Goal: Obtain resource: Obtain resource

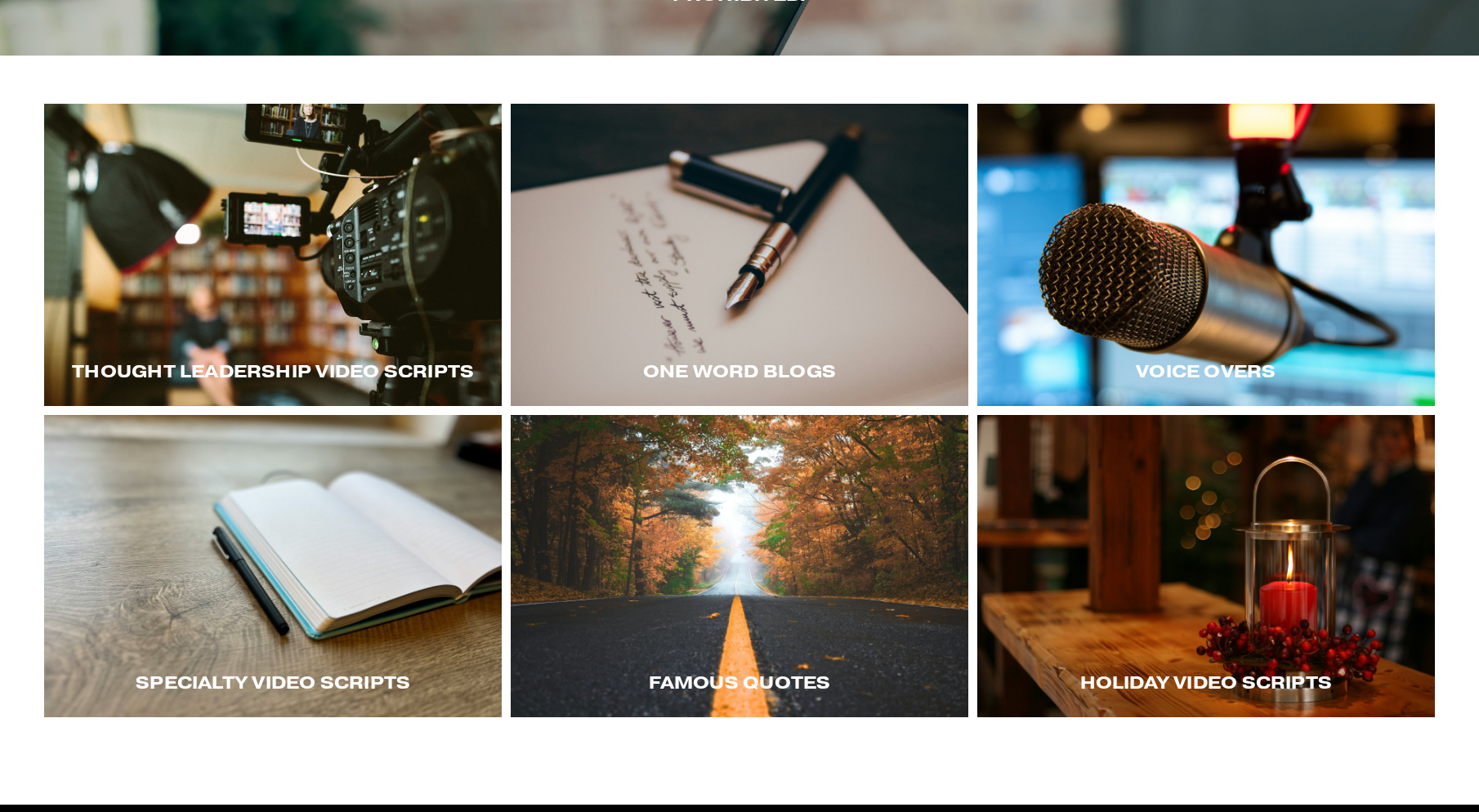
scroll to position [261, 0]
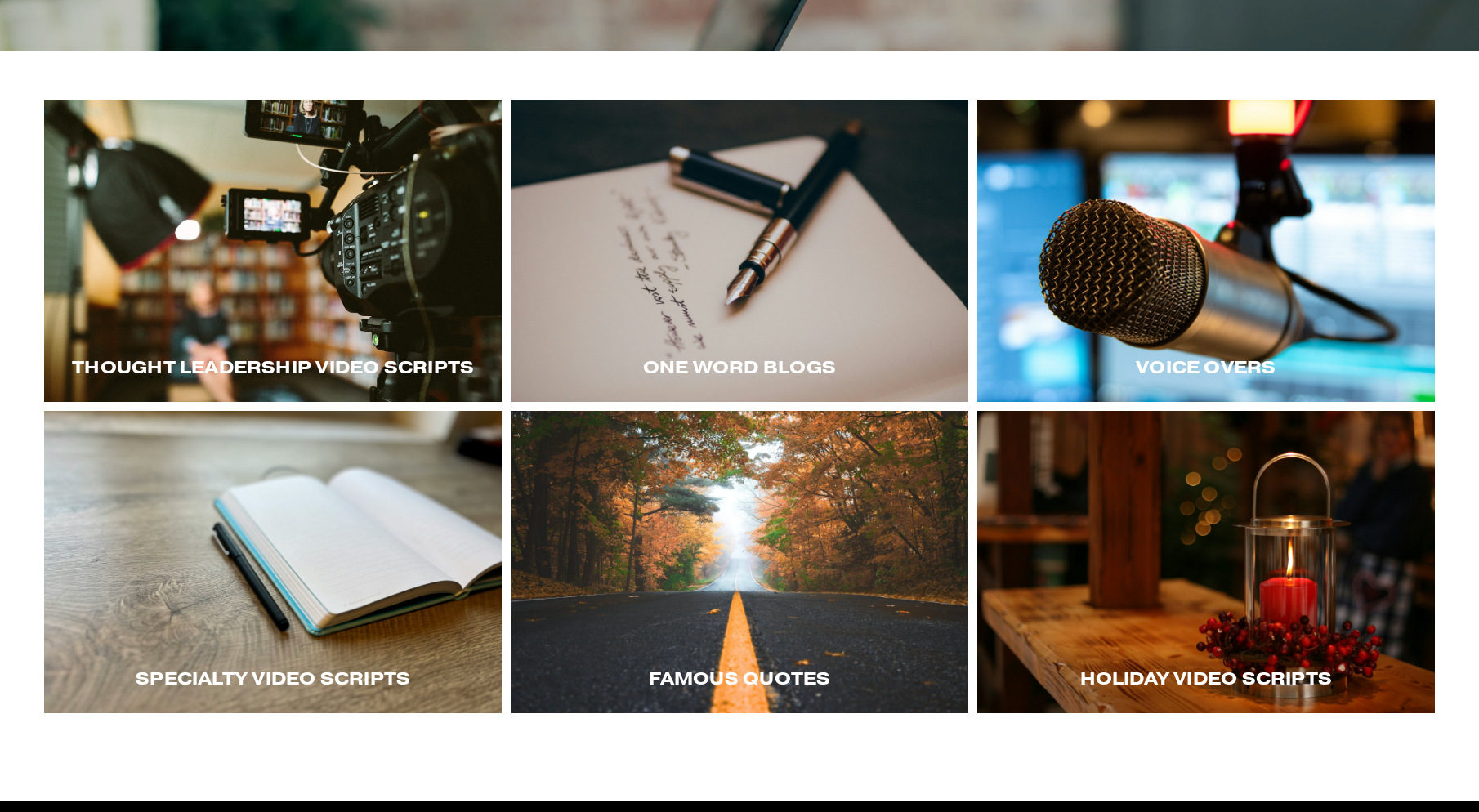
click at [1154, 642] on div at bounding box center [1206, 562] width 458 height 303
click at [410, 574] on div at bounding box center [273, 562] width 458 height 303
click at [1138, 636] on div at bounding box center [1206, 562] width 458 height 303
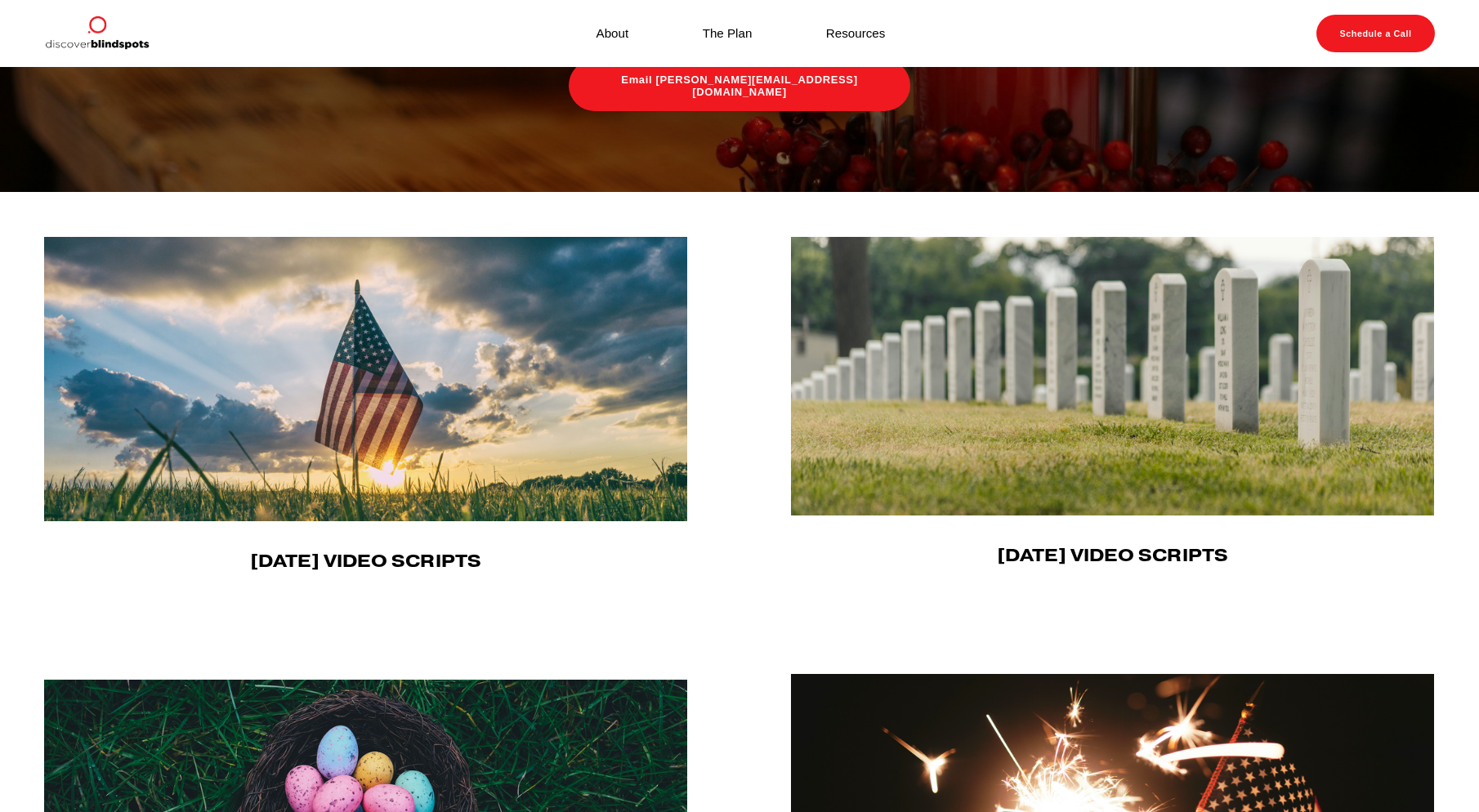
scroll to position [494, 0]
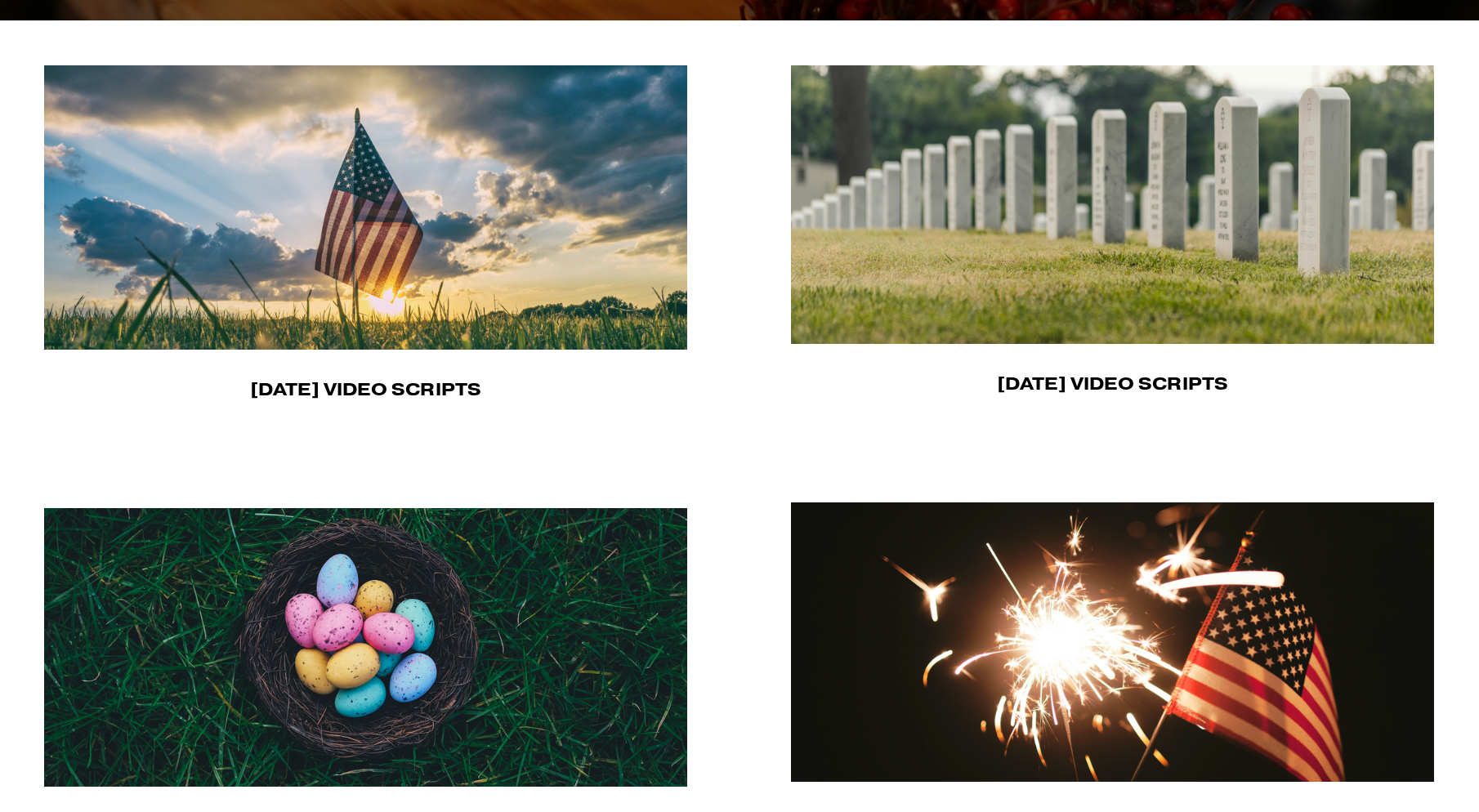
click at [368, 312] on img at bounding box center [367, 207] width 645 height 284
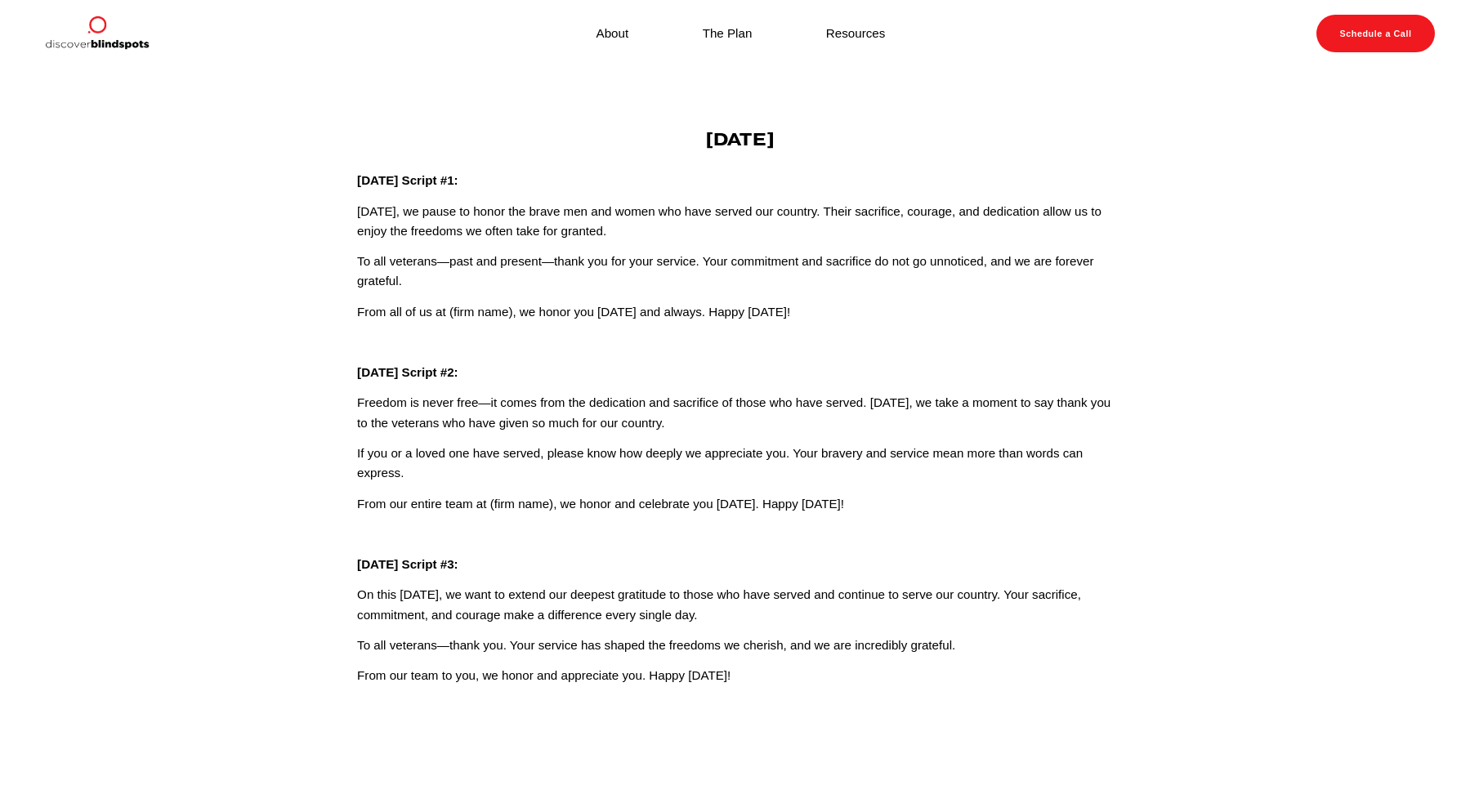
drag, startPoint x: 785, startPoint y: 680, endPoint x: 652, endPoint y: 134, distance: 562.0
click at [652, 134] on div "Veterans Day Veterans Day Script #1: Today, we pause to honor the brave men and…" at bounding box center [740, 407] width 765 height 557
copy div "Veterans Day Veterans Day Script #1: Today, we pause to honor the brave men and…"
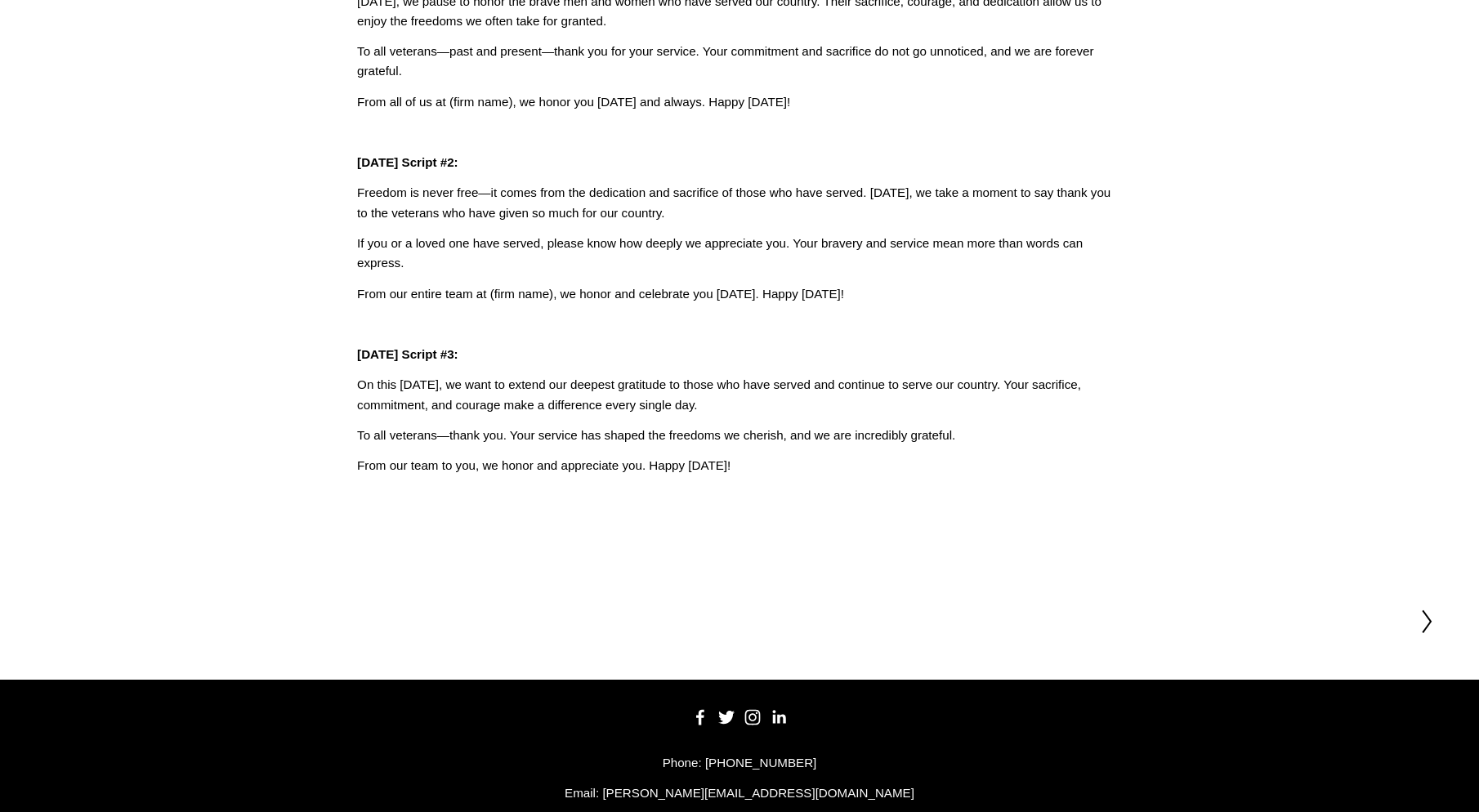
scroll to position [276, 0]
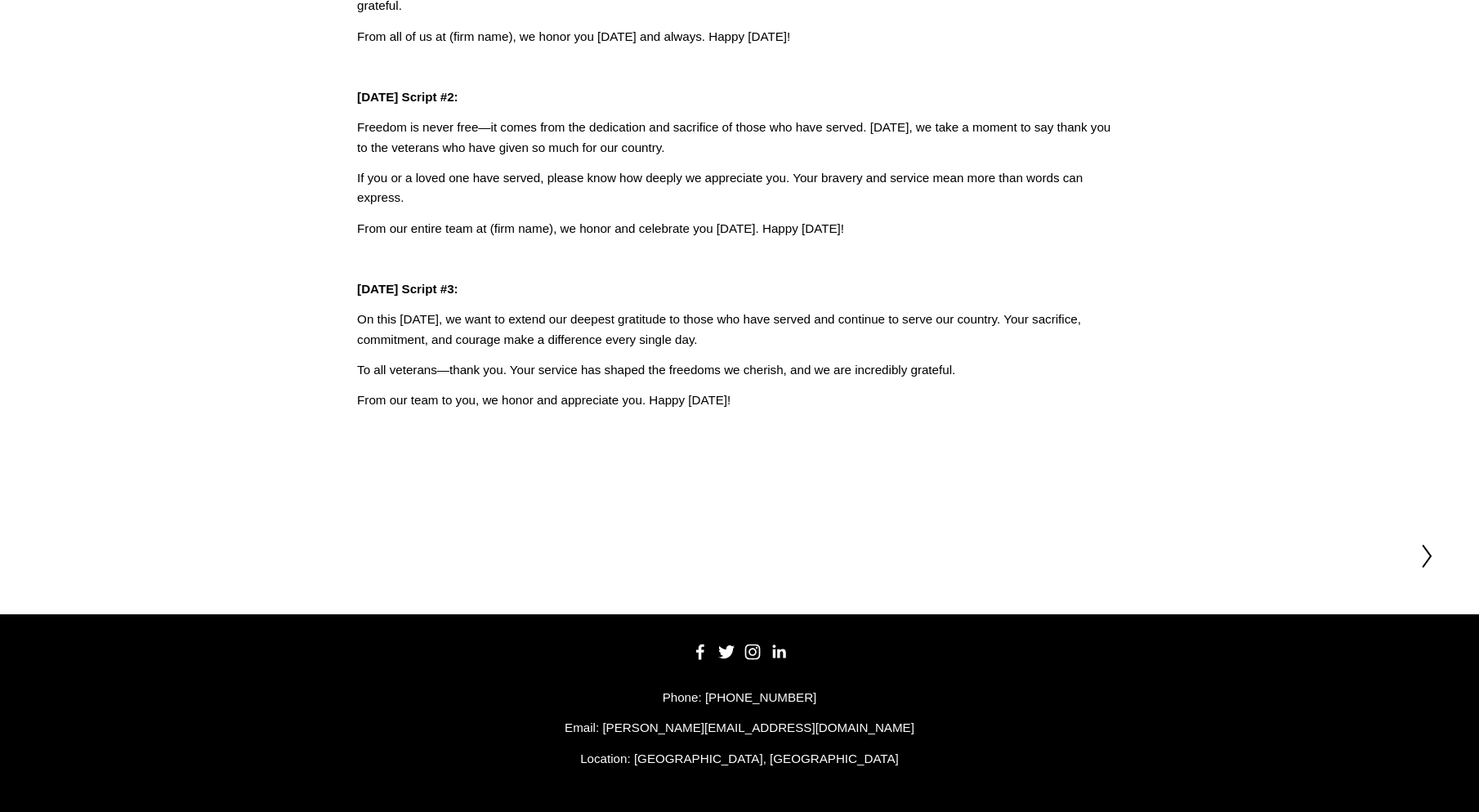
click at [1424, 566] on polyline at bounding box center [1427, 557] width 8 height 22
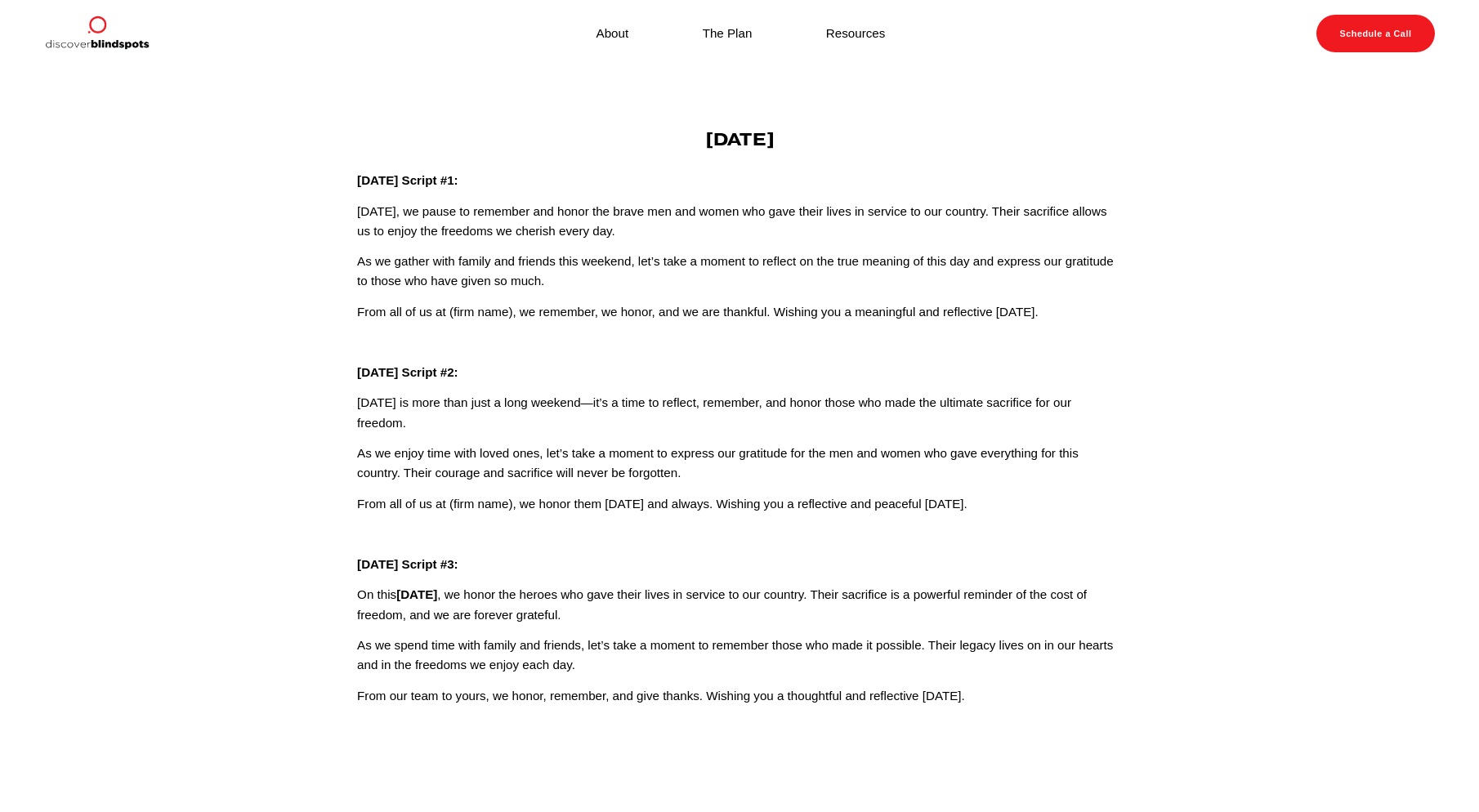
drag, startPoint x: 1011, startPoint y: 703, endPoint x: 353, endPoint y: 170, distance: 846.8
click at [353, 170] on div "[DATE] [DATE] Script #1: [DATE], we pause to remember and honor the brave men a…" at bounding box center [740, 417] width 793 height 576
copy div "Loremips Dol Sitame #5: Conse, ad elits do eiusmodt inc utlab etd magna ali eni…"
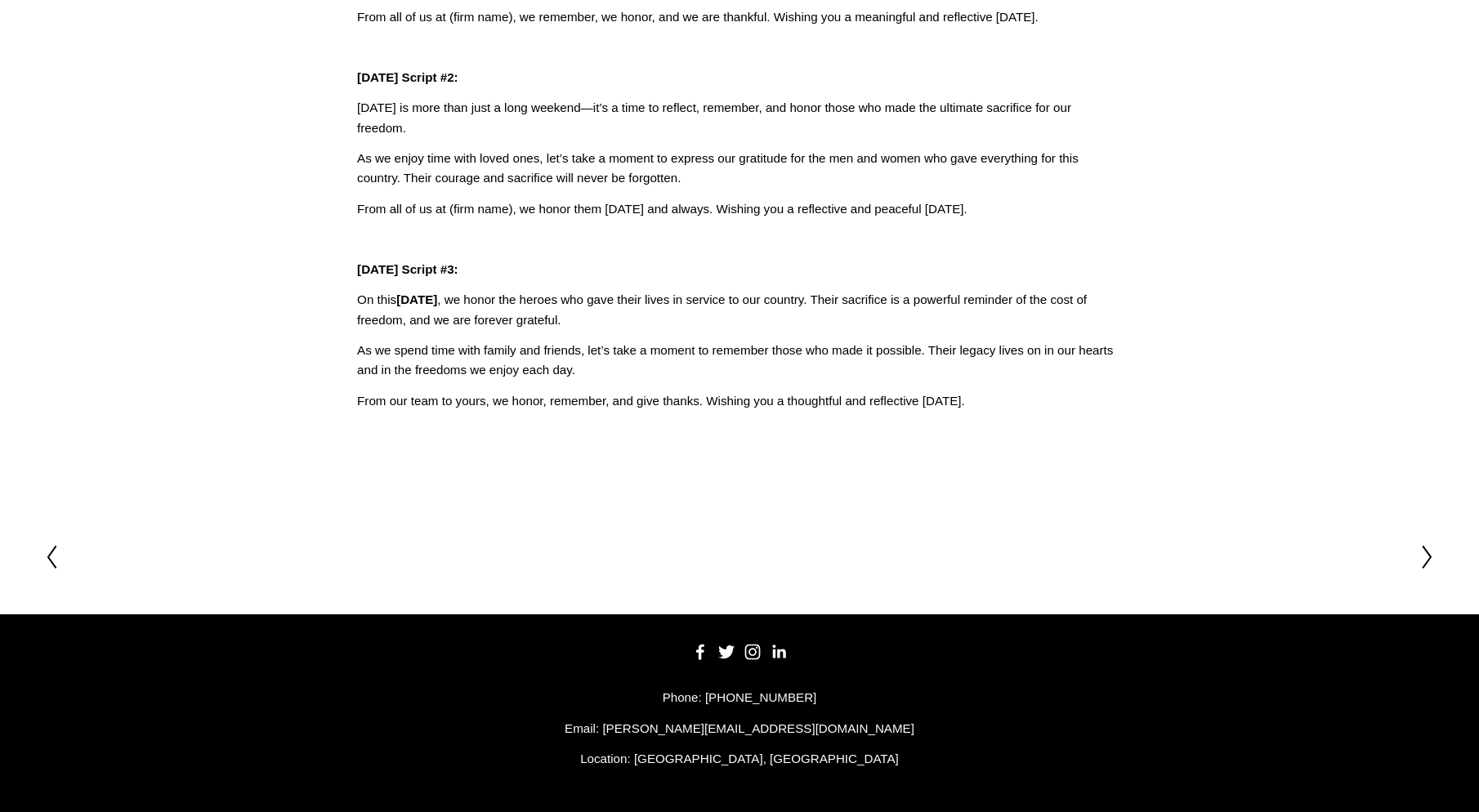
click at [1427, 560] on icon at bounding box center [1427, 557] width 15 height 27
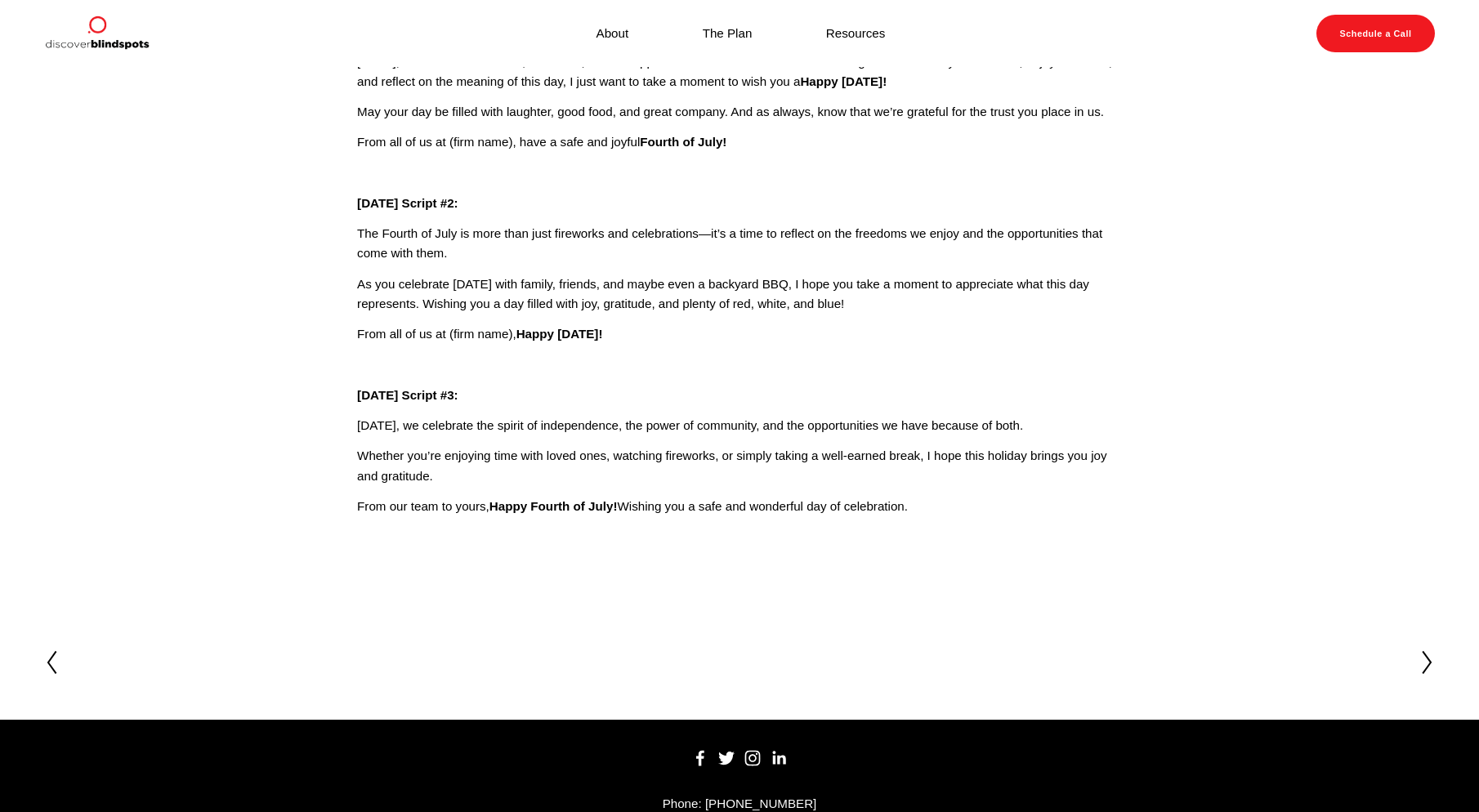
scroll to position [258, 0]
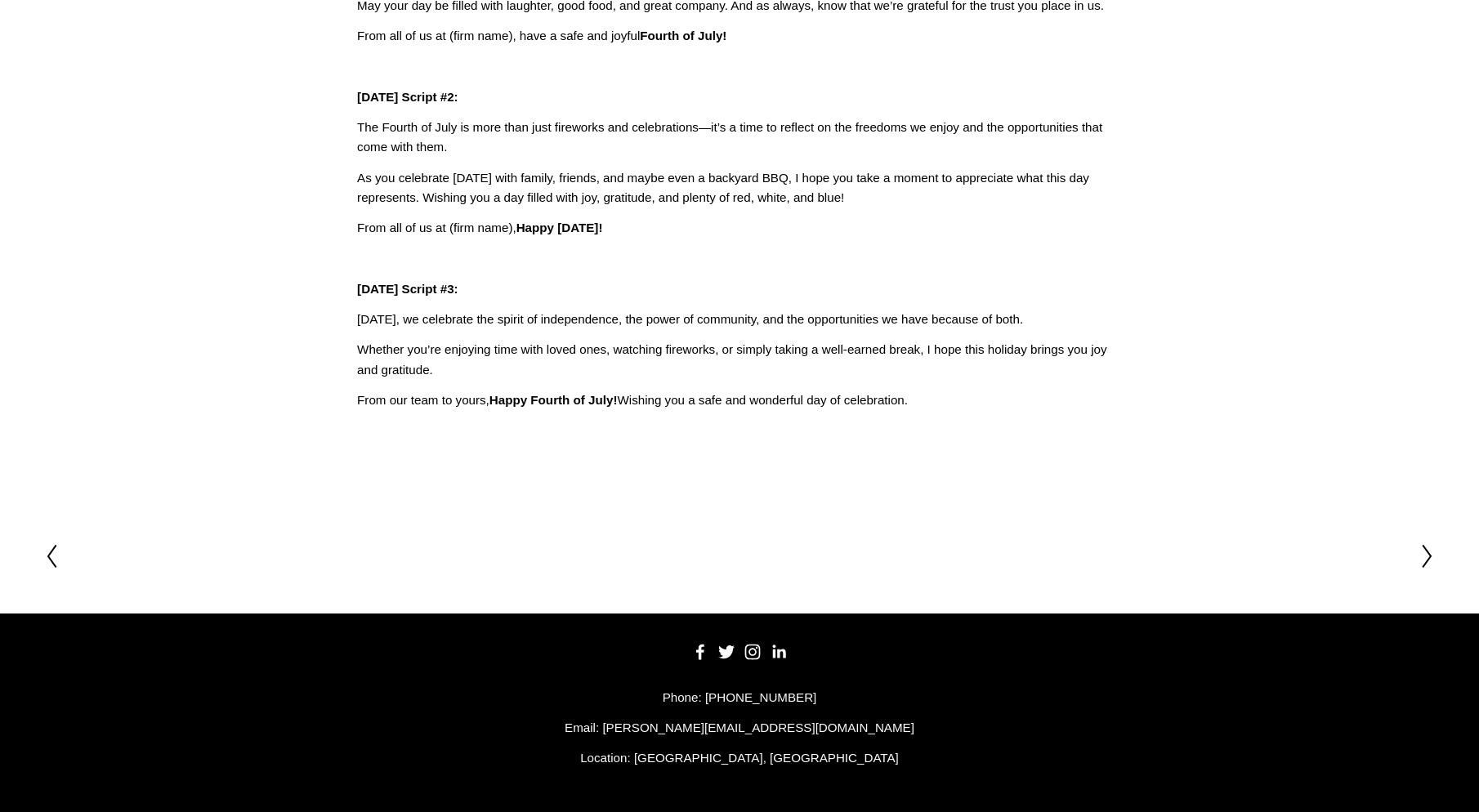
click at [1428, 556] on icon at bounding box center [1427, 556] width 15 height 27
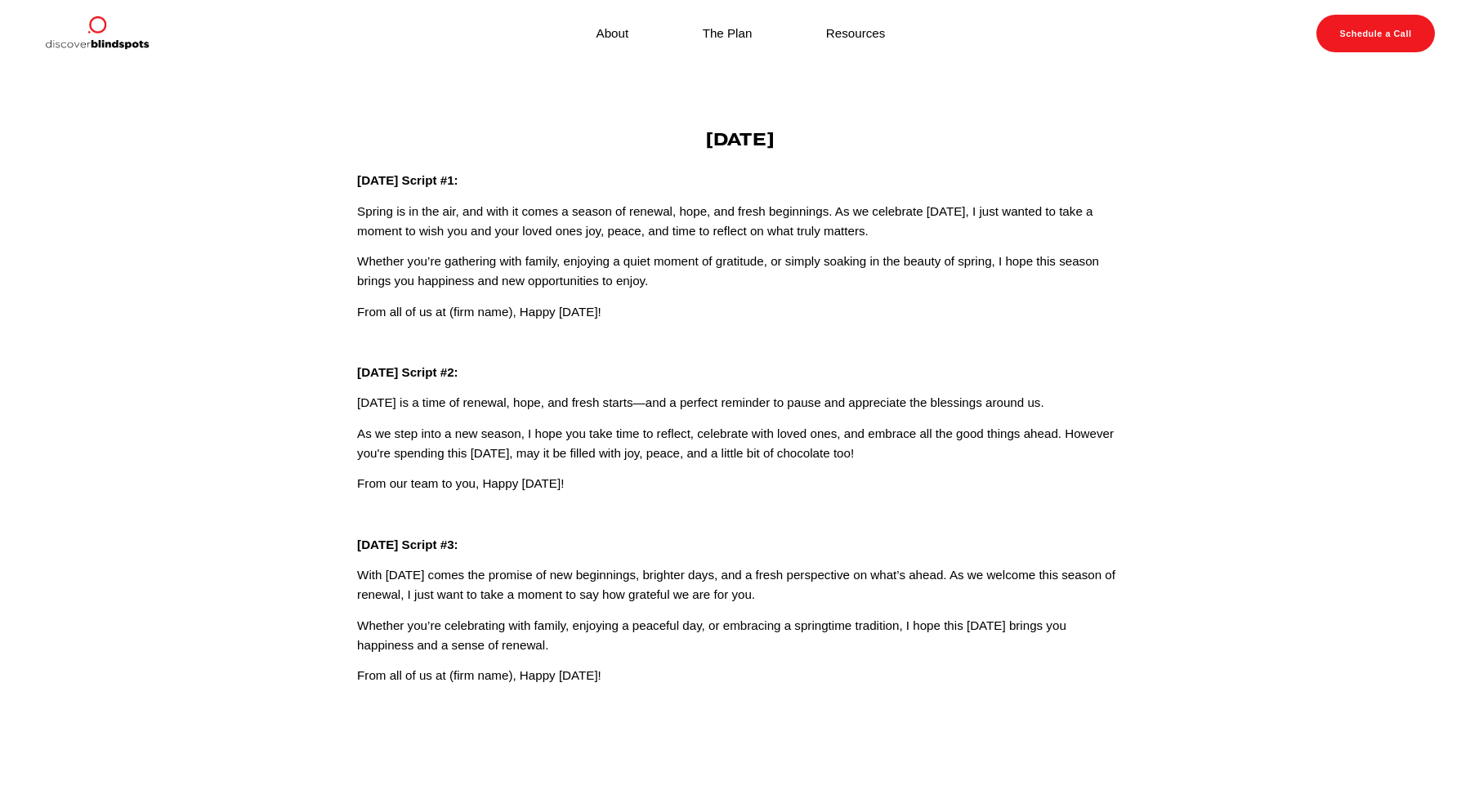
click at [523, 642] on p "Whether you’re celebrating with family, enjoying a peaceful day, or embracing a…" at bounding box center [740, 636] width 765 height 40
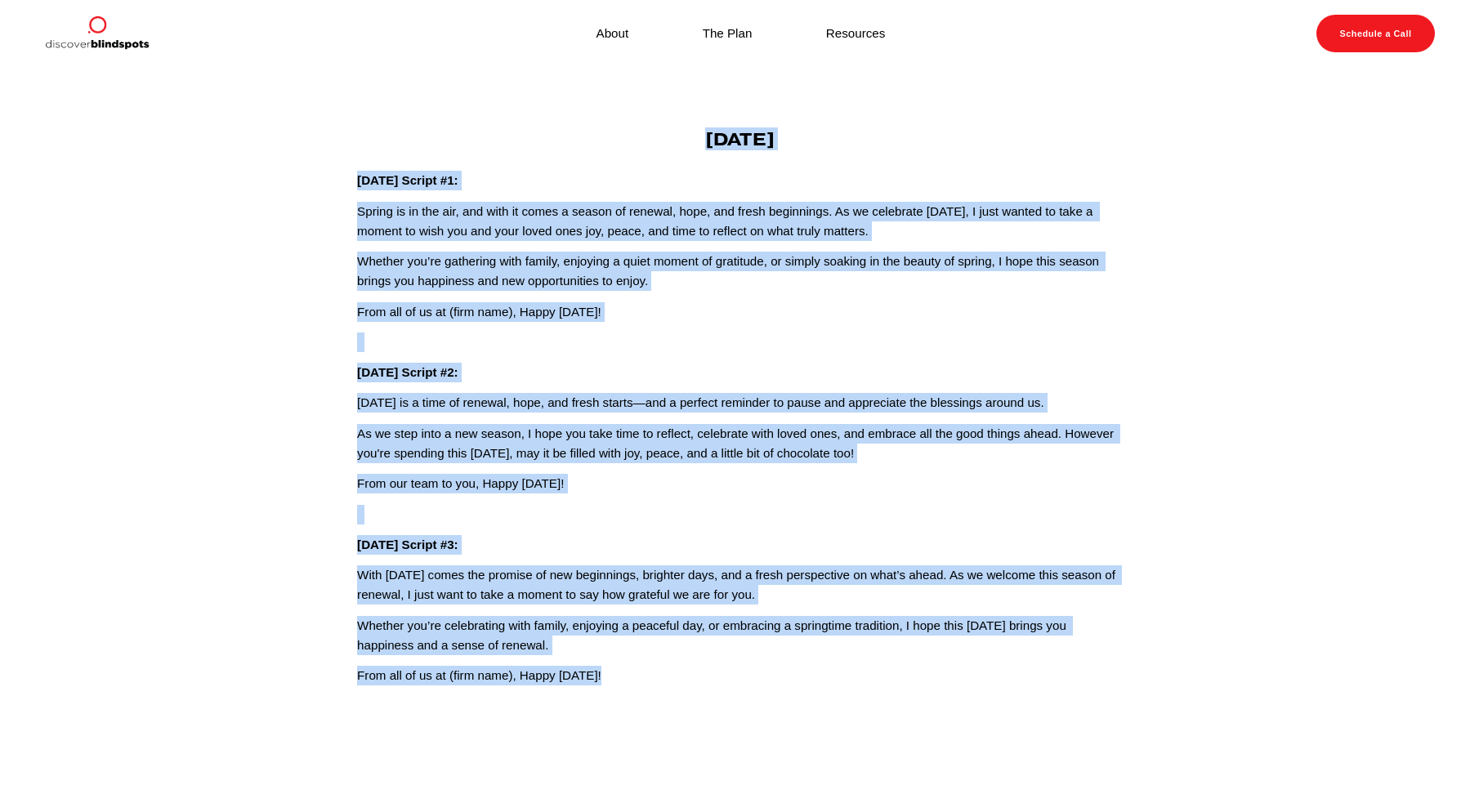
drag, startPoint x: 609, startPoint y: 685, endPoint x: 697, endPoint y: 134, distance: 558.0
click at [697, 134] on div "Easter Easter Script #1: Spring is in the air, and with it comes a season of re…" at bounding box center [740, 407] width 765 height 557
copy div "Easter Easter Script #1: Spring is in the air, and with it comes a season of re…"
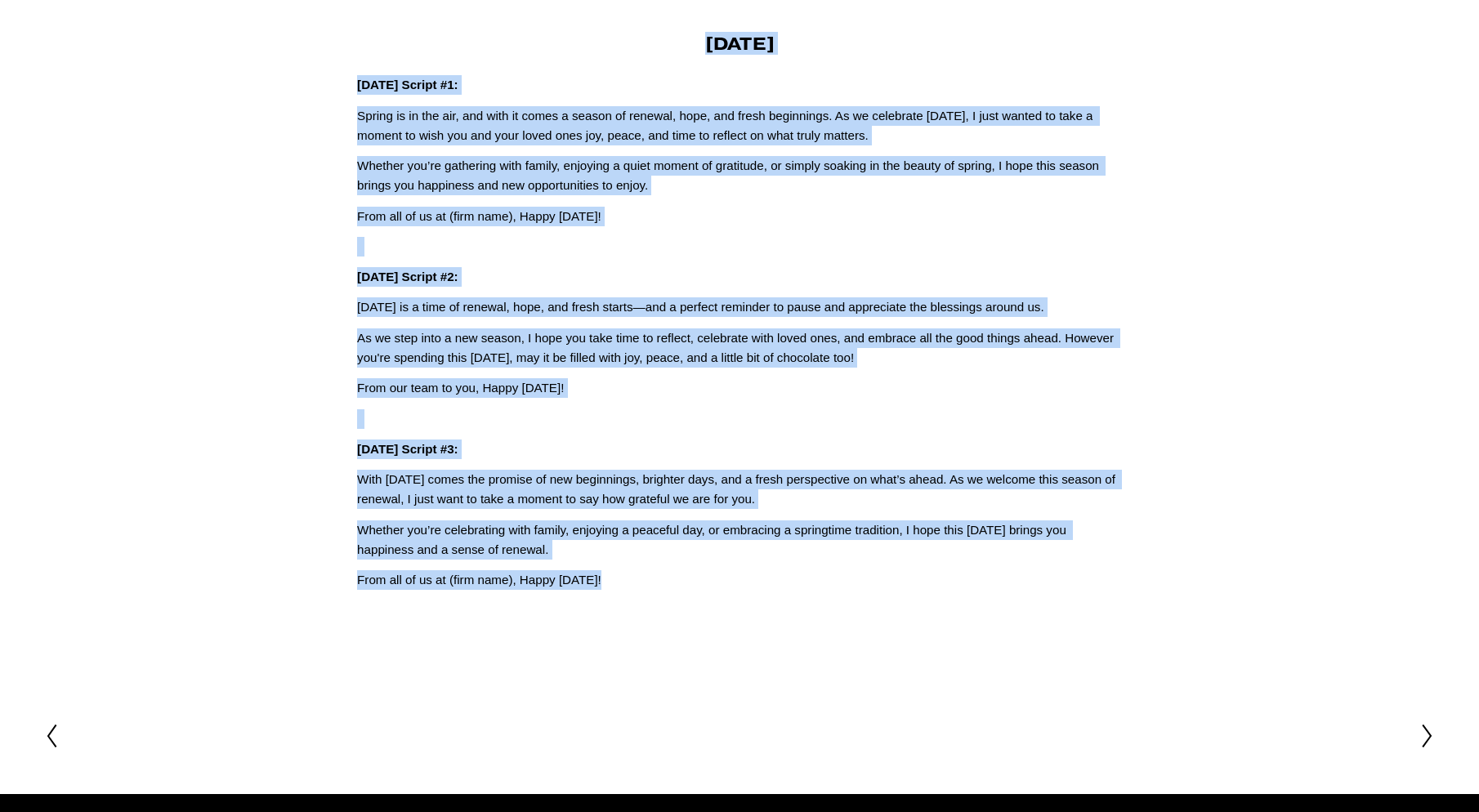
scroll to position [276, 0]
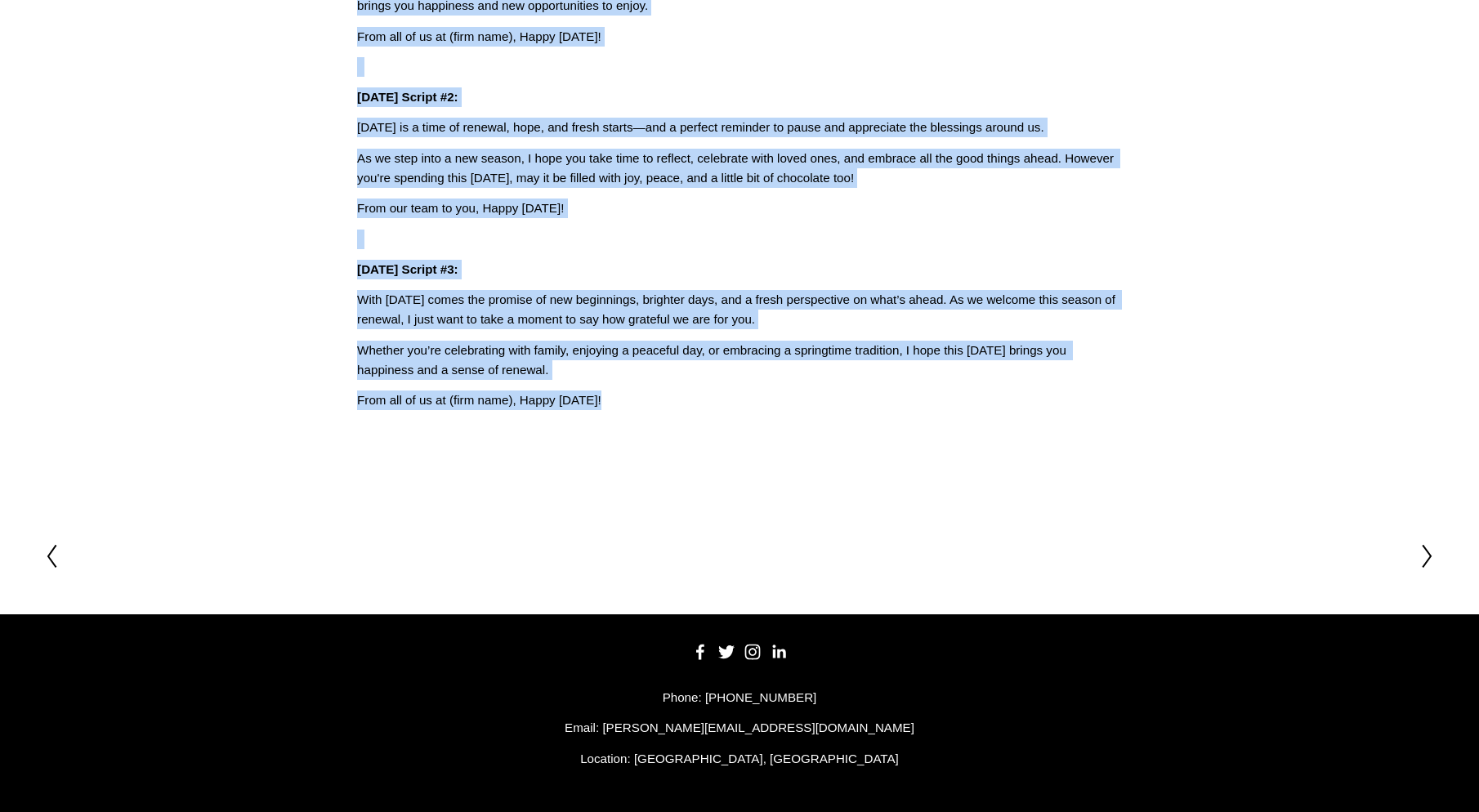
click at [1433, 551] on icon at bounding box center [1427, 556] width 15 height 27
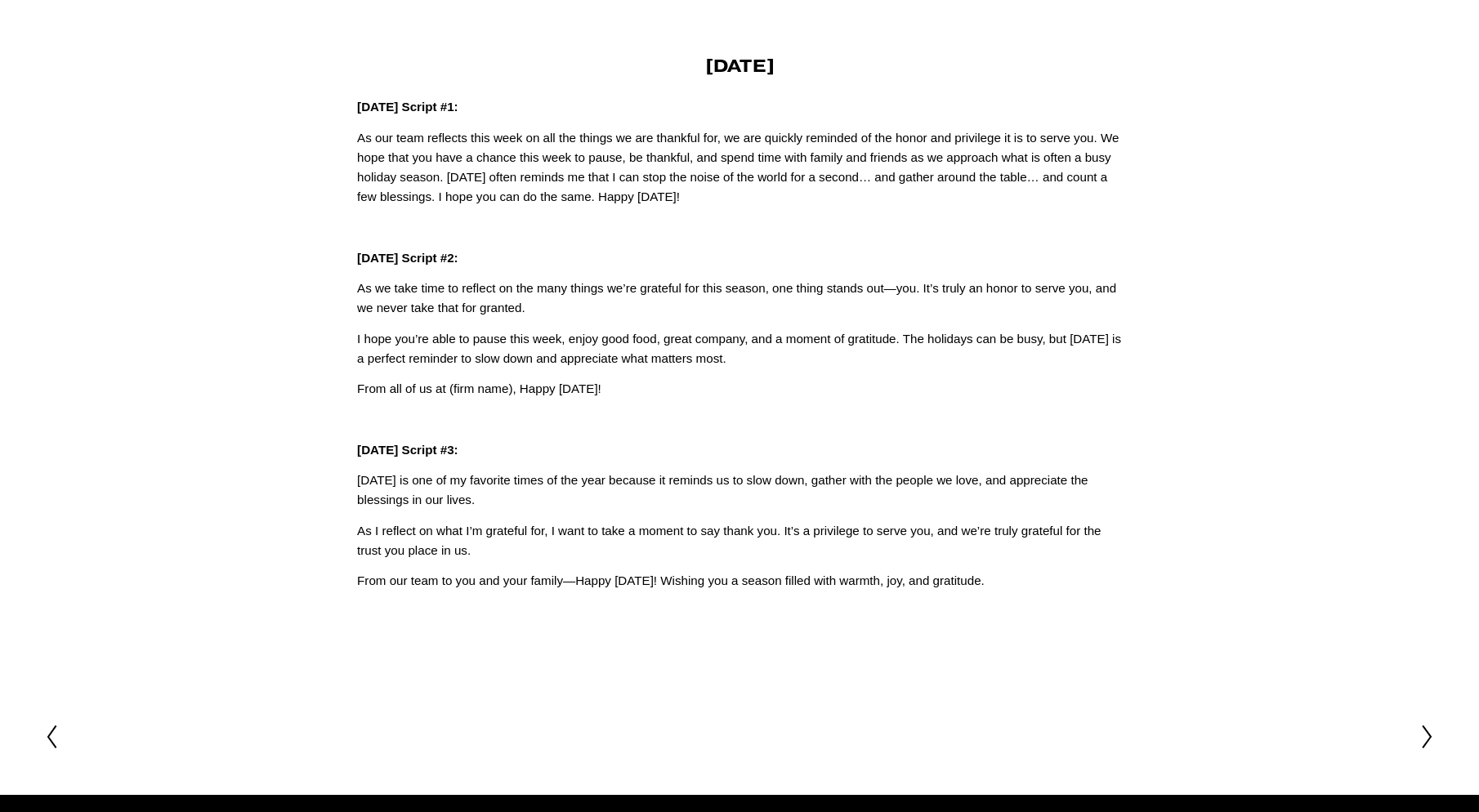
scroll to position [255, 0]
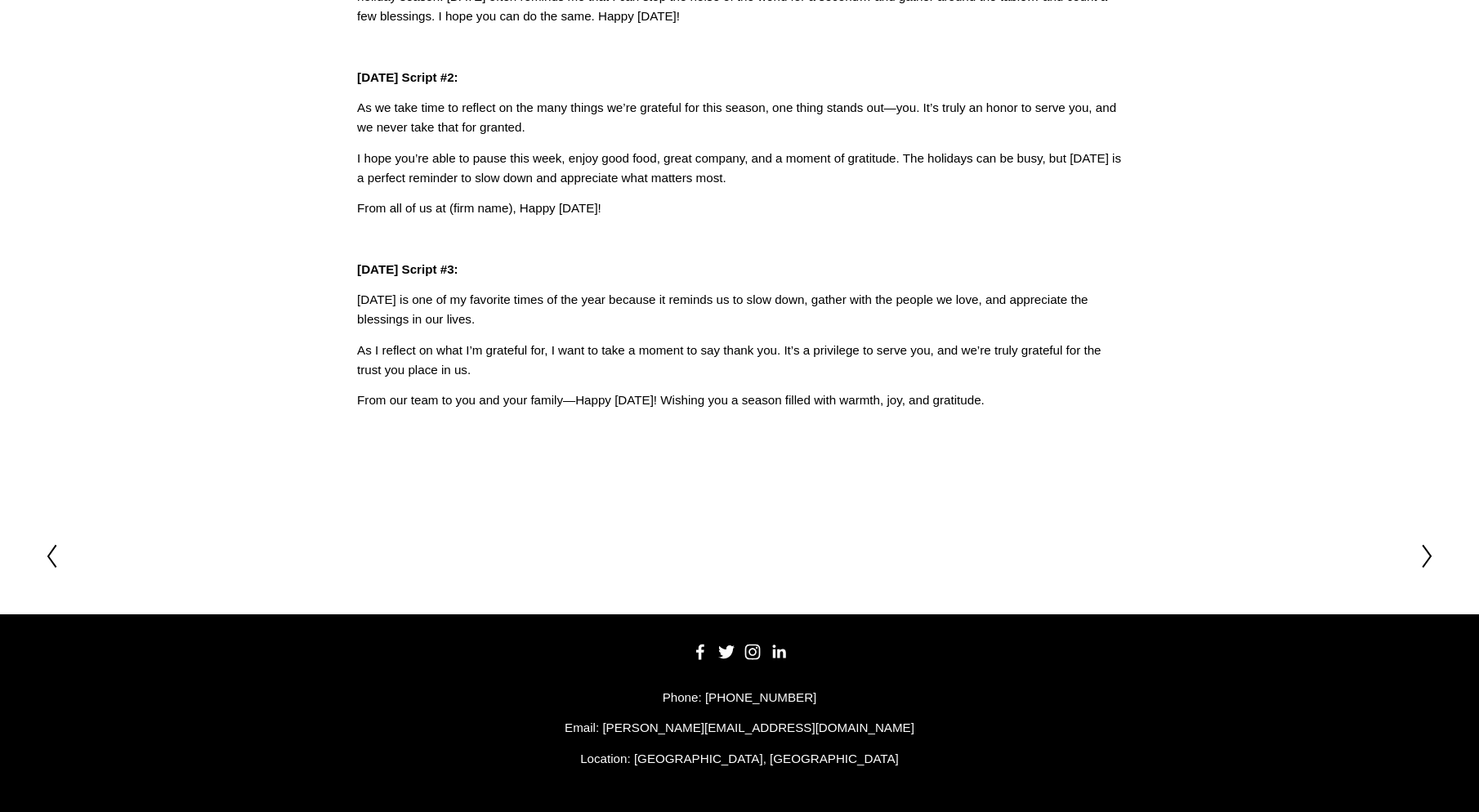
click at [1430, 548] on icon at bounding box center [1427, 556] width 15 height 27
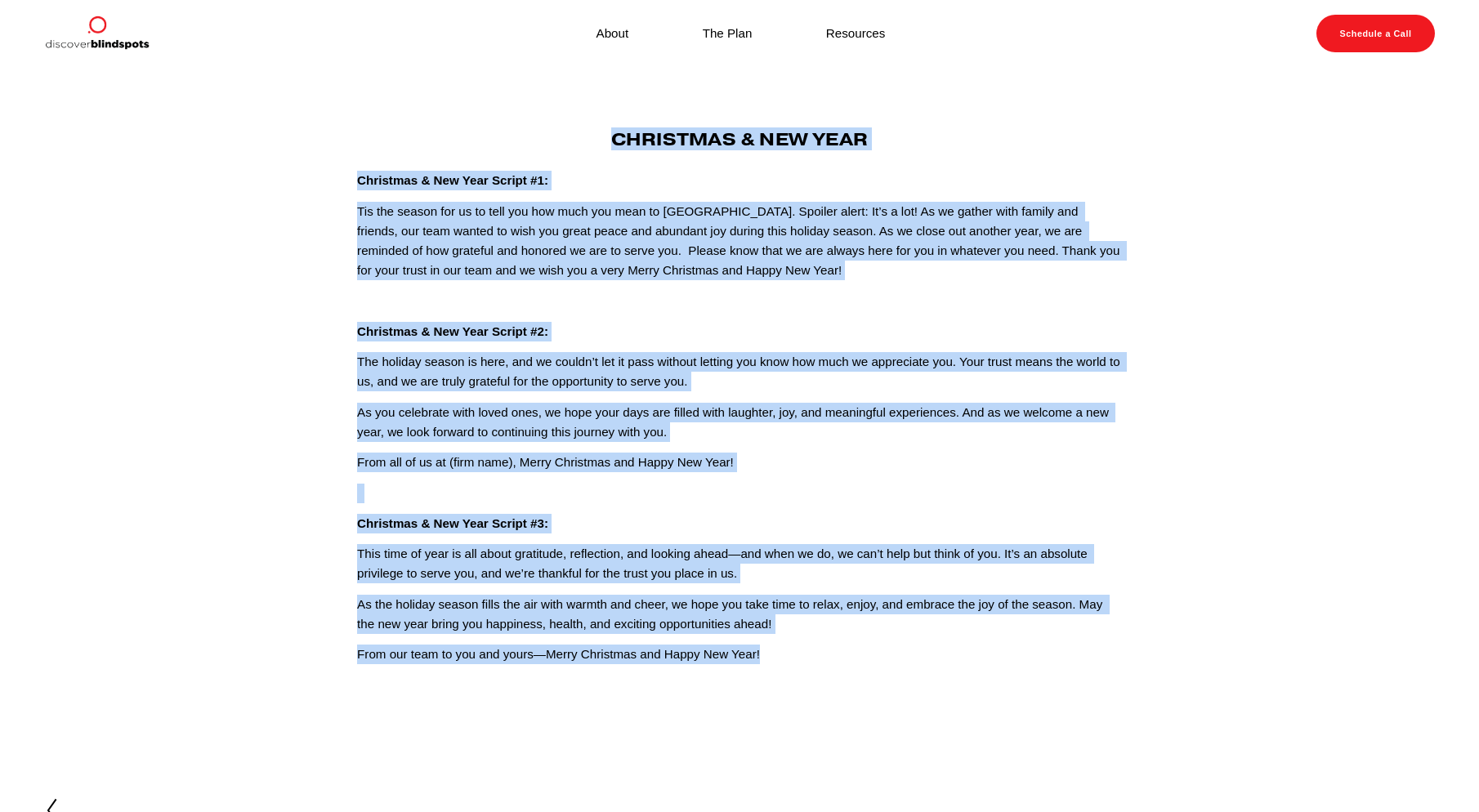
drag, startPoint x: 785, startPoint y: 673, endPoint x: 600, endPoint y: 136, distance: 568.0
click at [600, 136] on article "[DATE] Written By [PERSON_NAME] Christmas & New Year Christmas & New Year Scrip…" at bounding box center [740, 410] width 1479 height 685
copy div "Christmas & New Year Christmas & New Year Script #1: Tis the season for us to t…"
click at [830, 27] on link "Resources" at bounding box center [856, 33] width 59 height 22
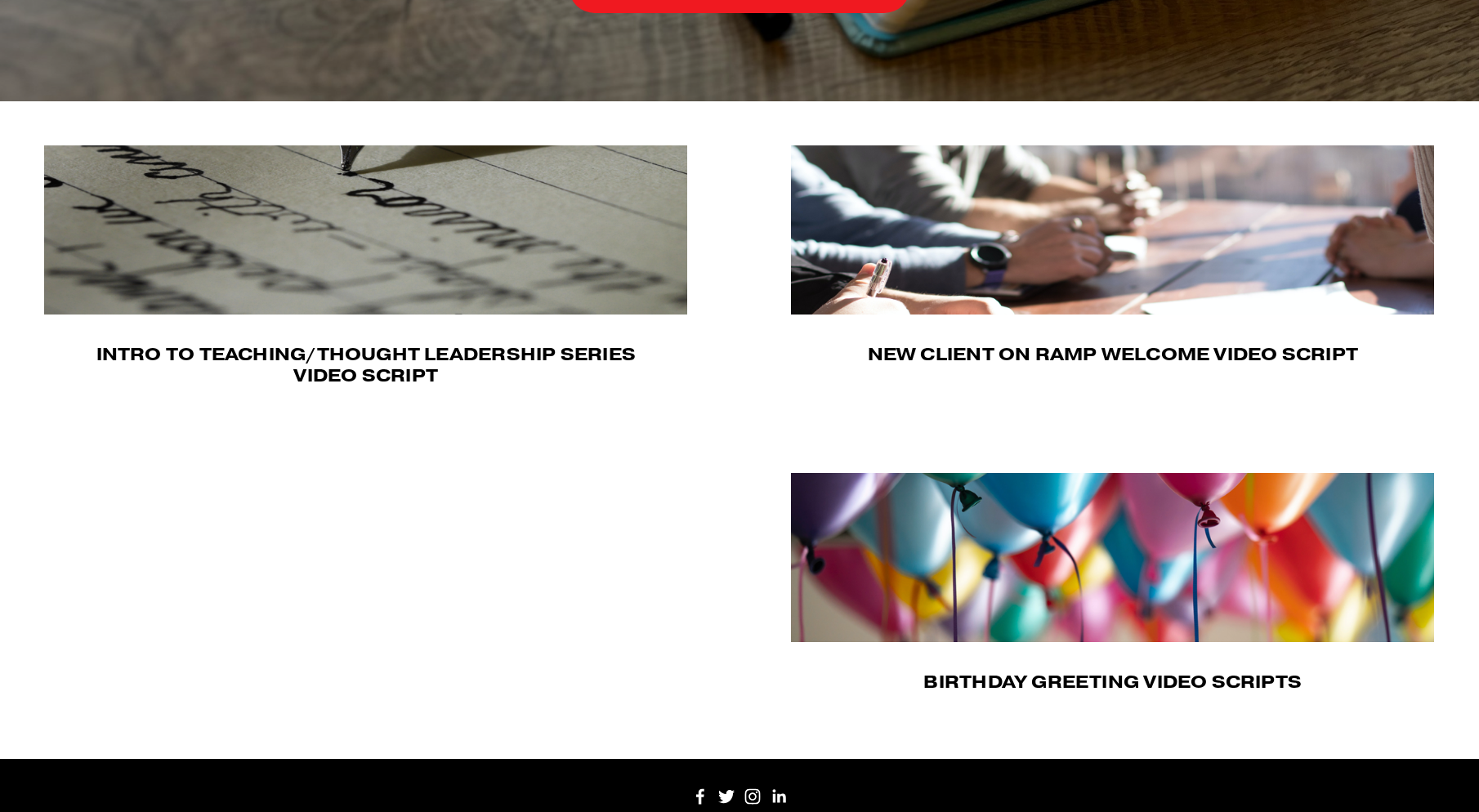
scroll to position [611, 0]
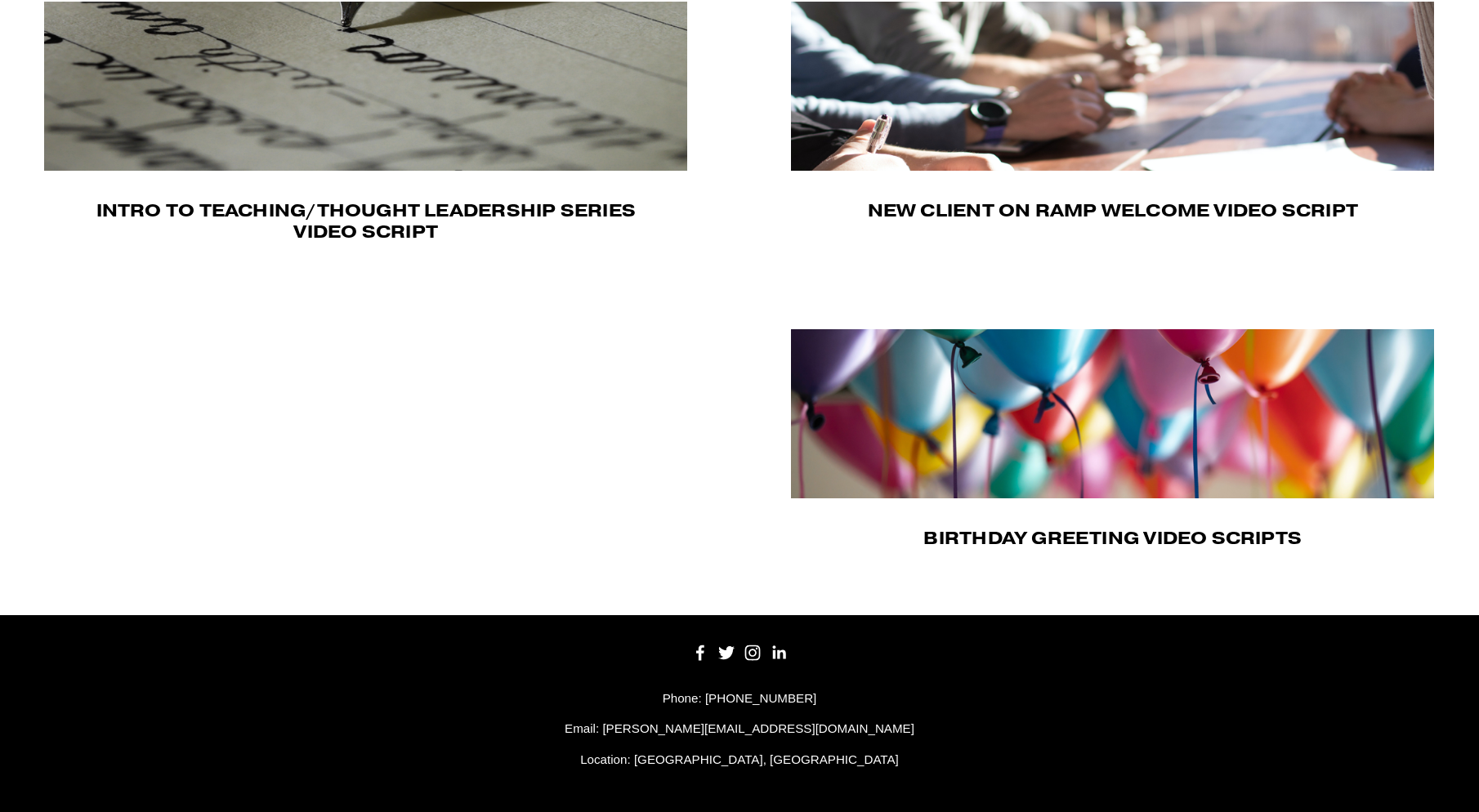
click at [937, 411] on img at bounding box center [1114, 414] width 647 height 169
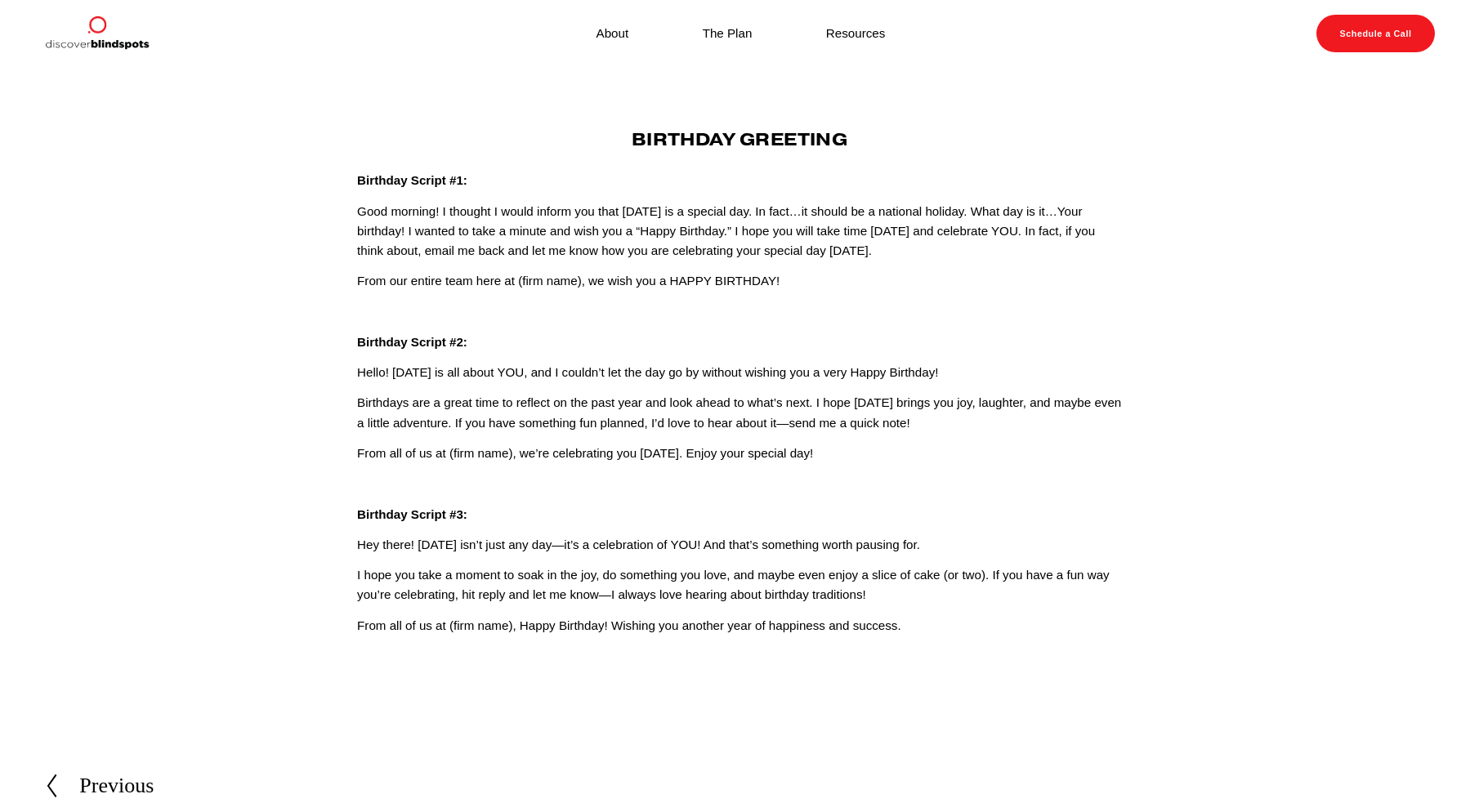
click at [775, 577] on p "I hope you take a moment to soak in the joy, do something you love, and maybe e…" at bounding box center [740, 585] width 765 height 40
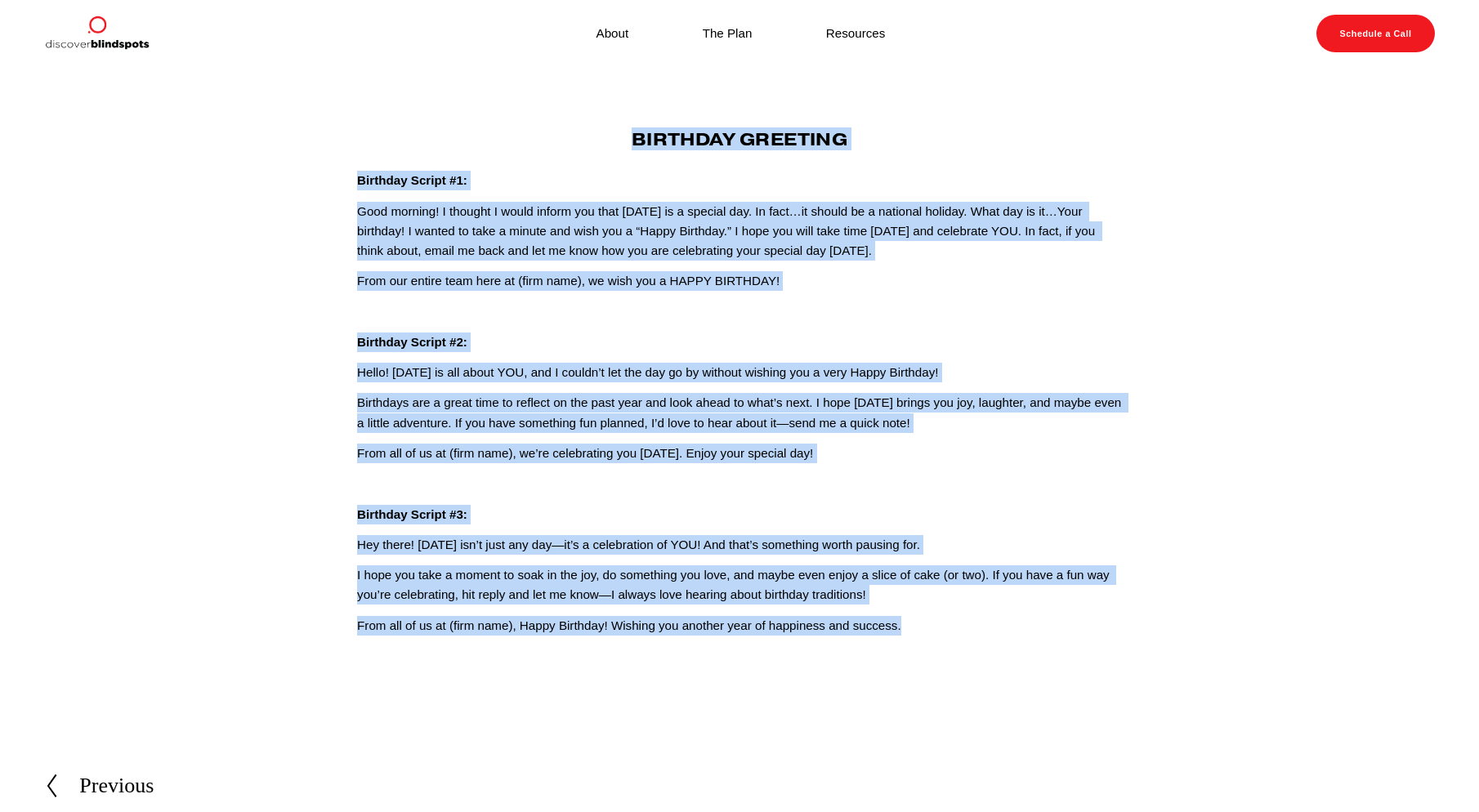
drag, startPoint x: 915, startPoint y: 625, endPoint x: 620, endPoint y: 139, distance: 568.5
click at [620, 139] on div "Birthday Greeting Birthday Script #1: Good morning! I thought I would inform yo…" at bounding box center [740, 382] width 765 height 507
copy div "Loremips Dolorsit Ametcons Adipis #4: Elit seddoei! T incidid U labor etdolo ma…"
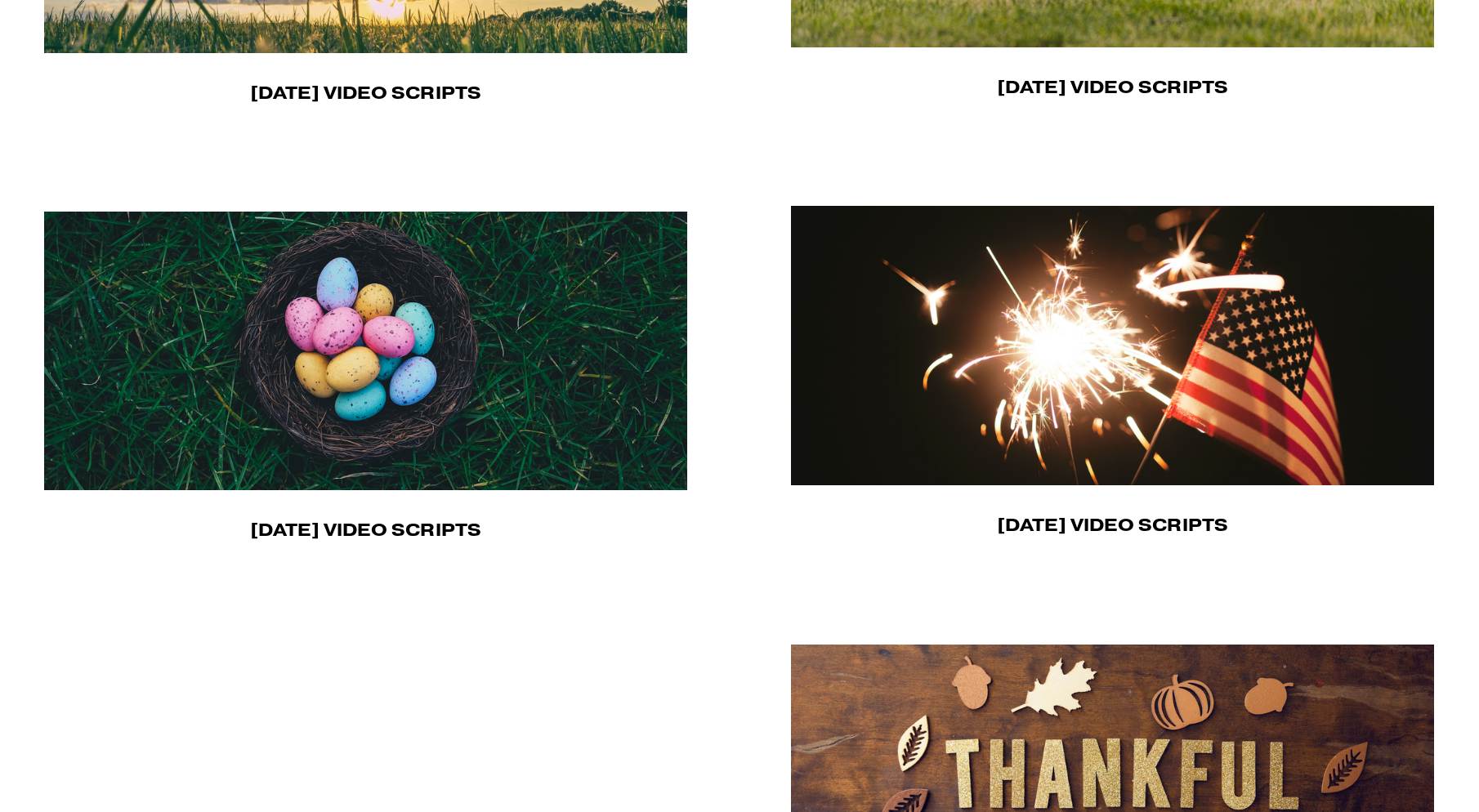
scroll to position [853, 0]
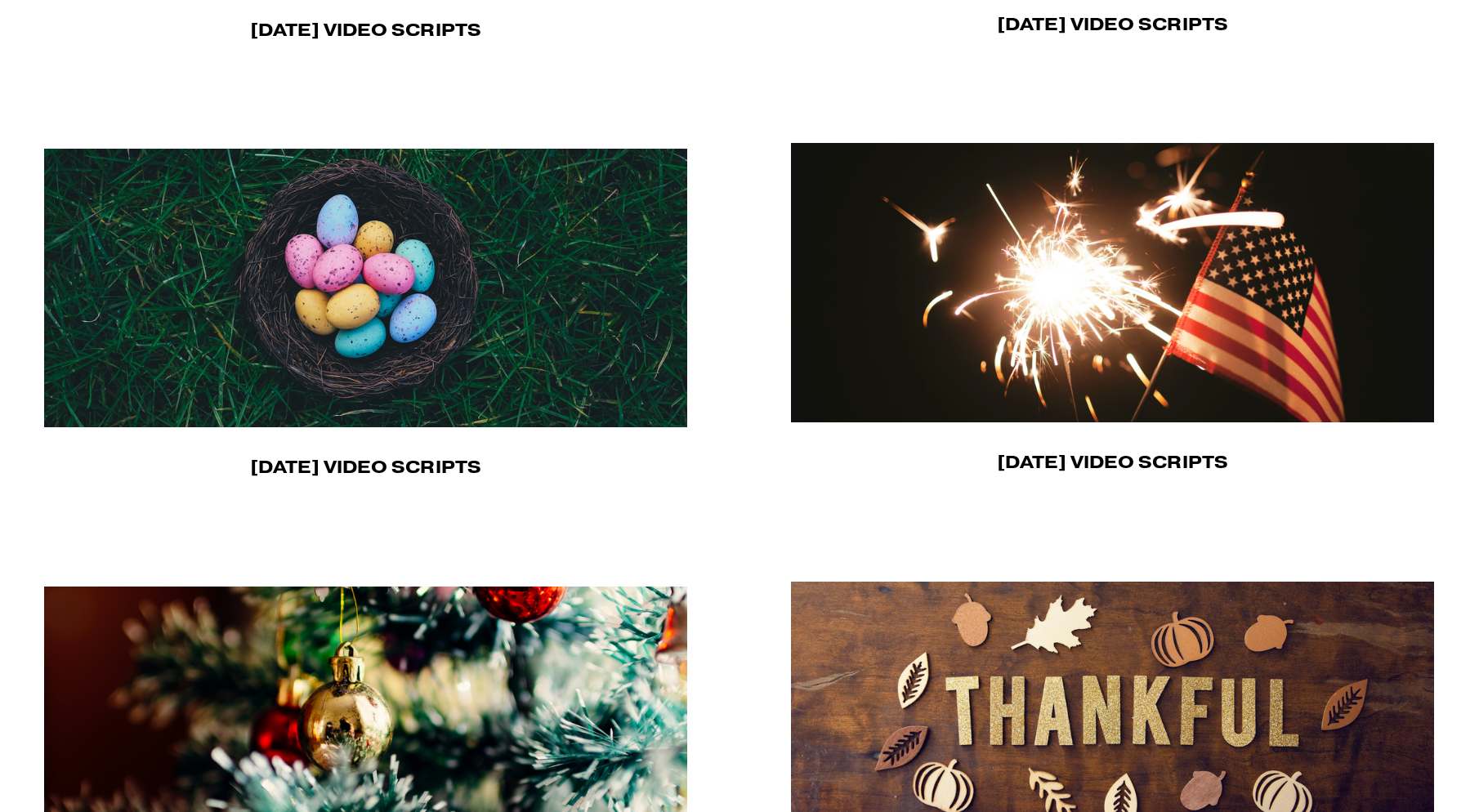
click at [1125, 269] on img at bounding box center [1112, 282] width 643 height 279
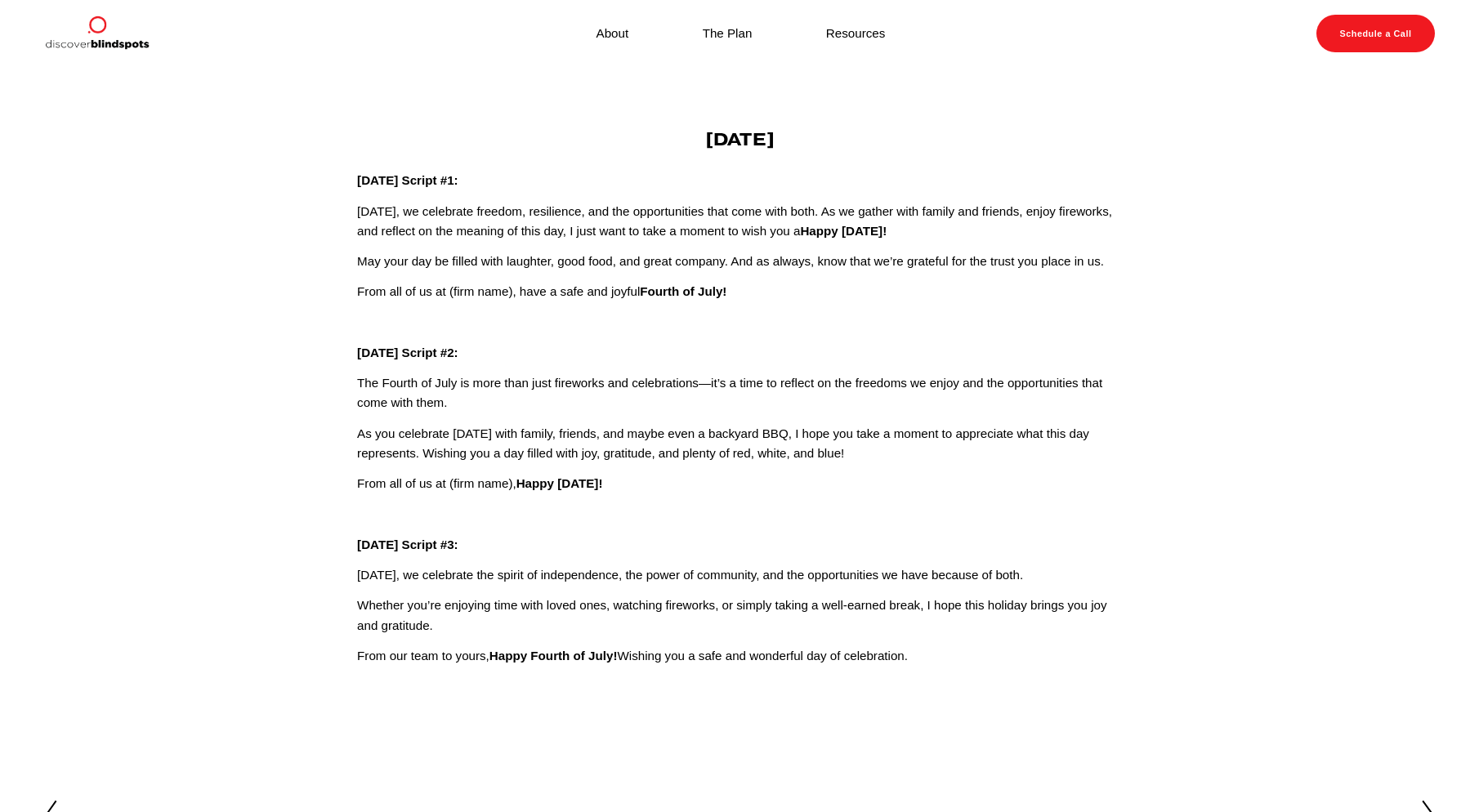
drag, startPoint x: 956, startPoint y: 662, endPoint x: 630, endPoint y: 131, distance: 623.1
click at [630, 131] on div "Independence Day Independence Day Script #1: Today, we celebrate freedom, resil…" at bounding box center [740, 397] width 765 height 537
copy div "Independence Day Independence Day Script #1: Today, we celebrate freedom, resil…"
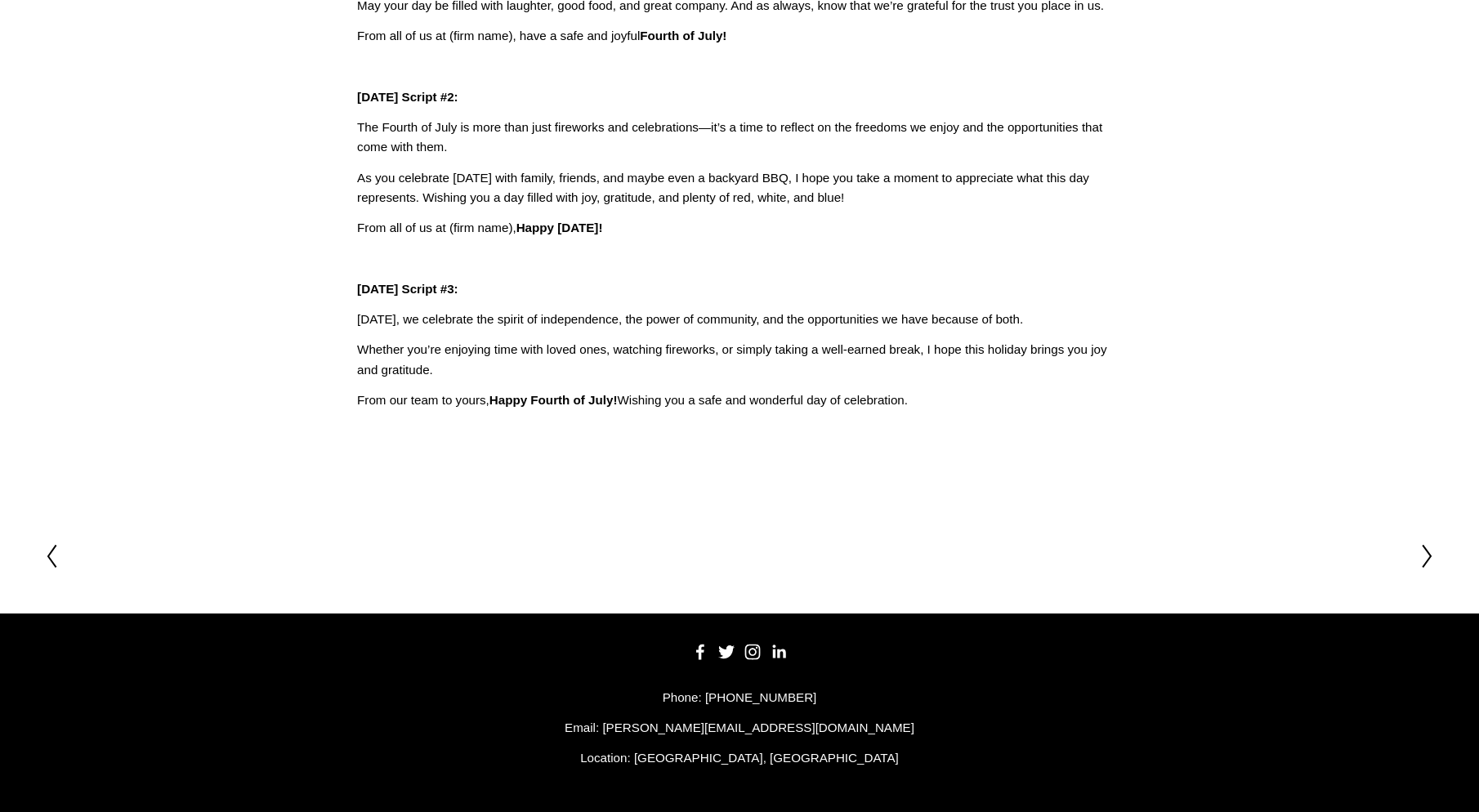
click at [1428, 550] on icon at bounding box center [1427, 556] width 15 height 27
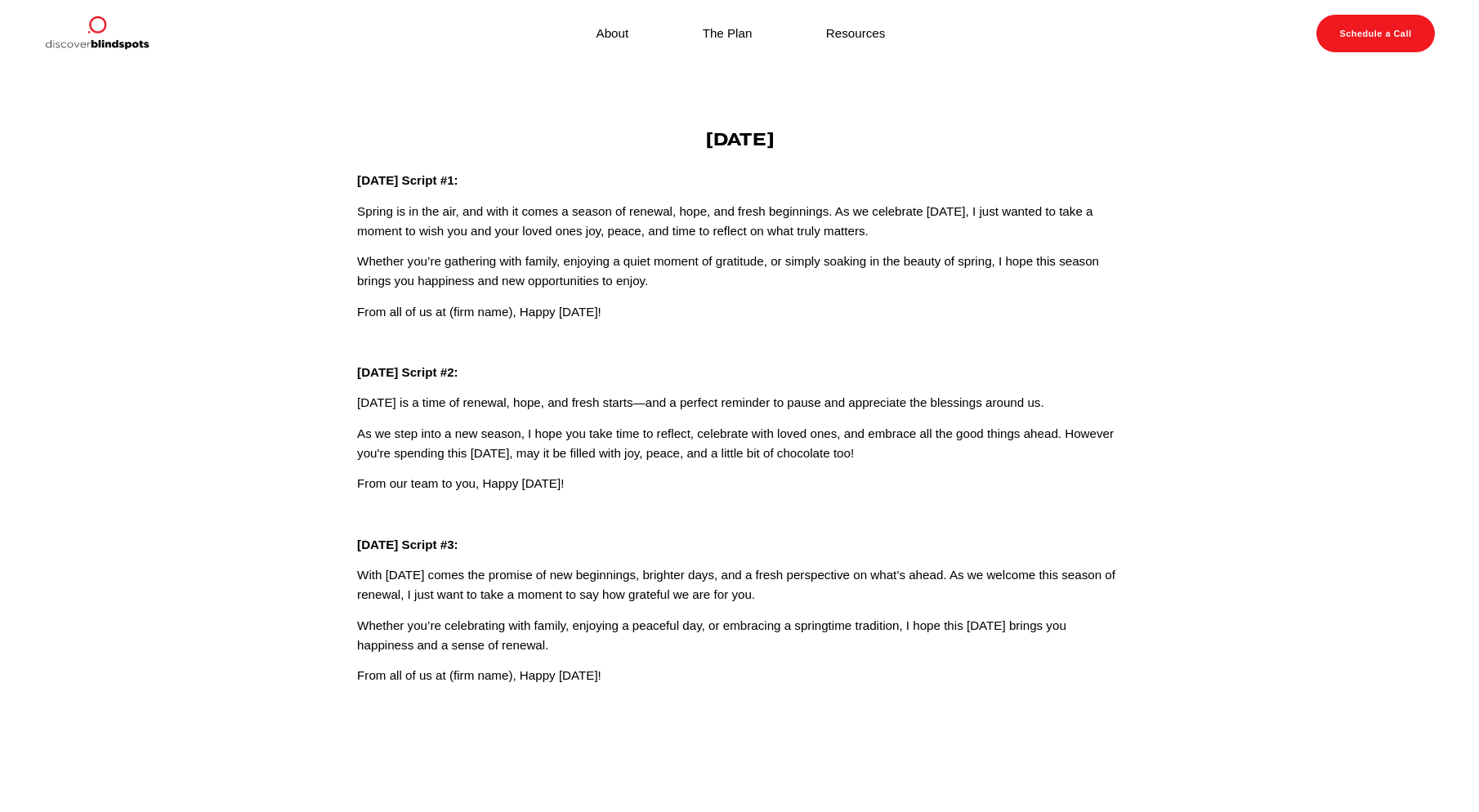
scroll to position [276, 0]
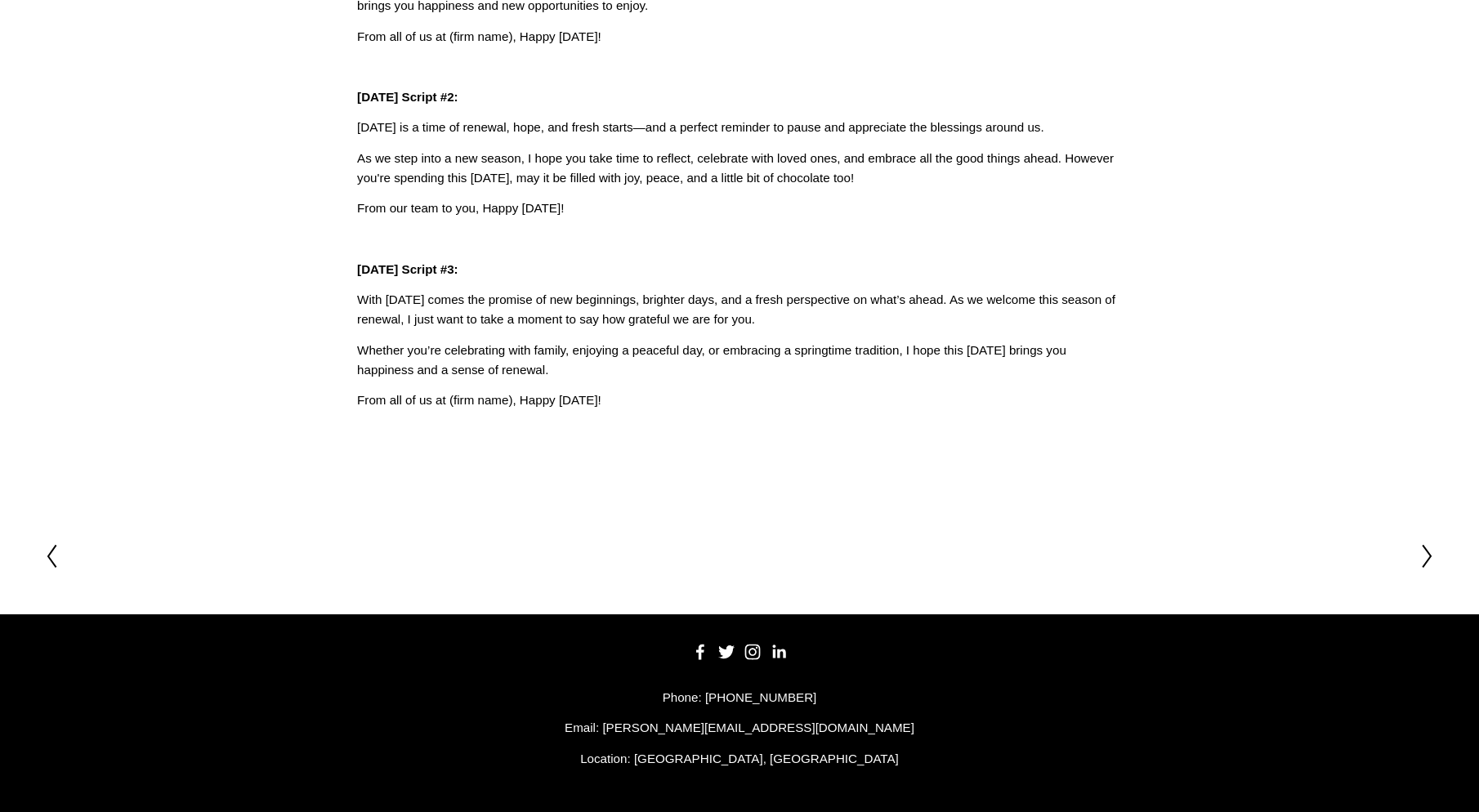
click at [1430, 554] on polyline at bounding box center [1427, 557] width 8 height 22
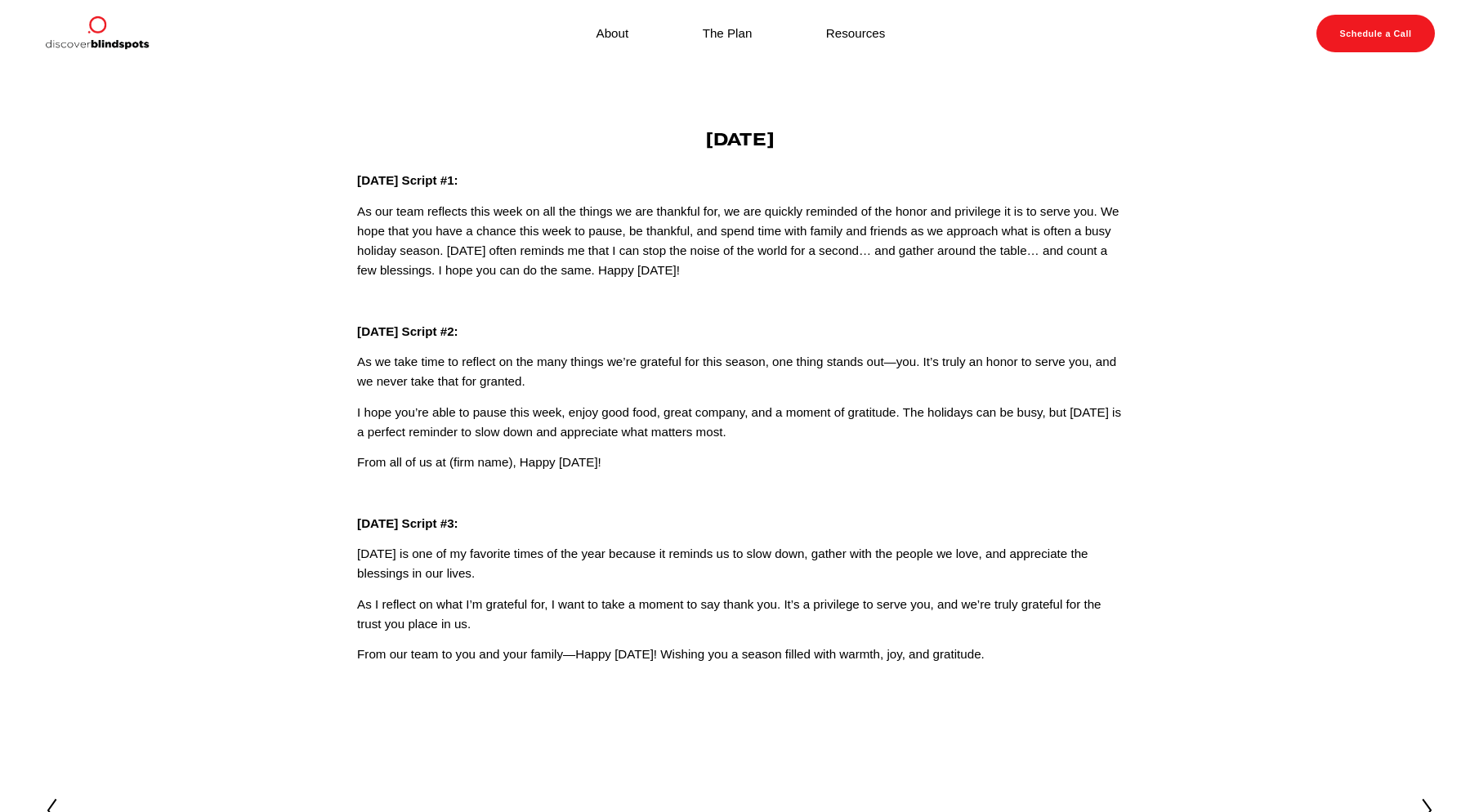
click at [1052, 646] on p "From our team to you and your family—Happy Thanksgiving! Wishing you a season f…" at bounding box center [740, 654] width 765 height 20
drag, startPoint x: 1043, startPoint y: 661, endPoint x: 658, endPoint y: 139, distance: 648.6
click at [658, 139] on div "Thanksgiving Thanksgiving Script #1: As our team reflects this week on all the …" at bounding box center [740, 397] width 765 height 536
copy div "Thanksgiving Thanksgiving Script #1: As our team reflects this week on all the …"
